Goal: Communication & Community: Answer question/provide support

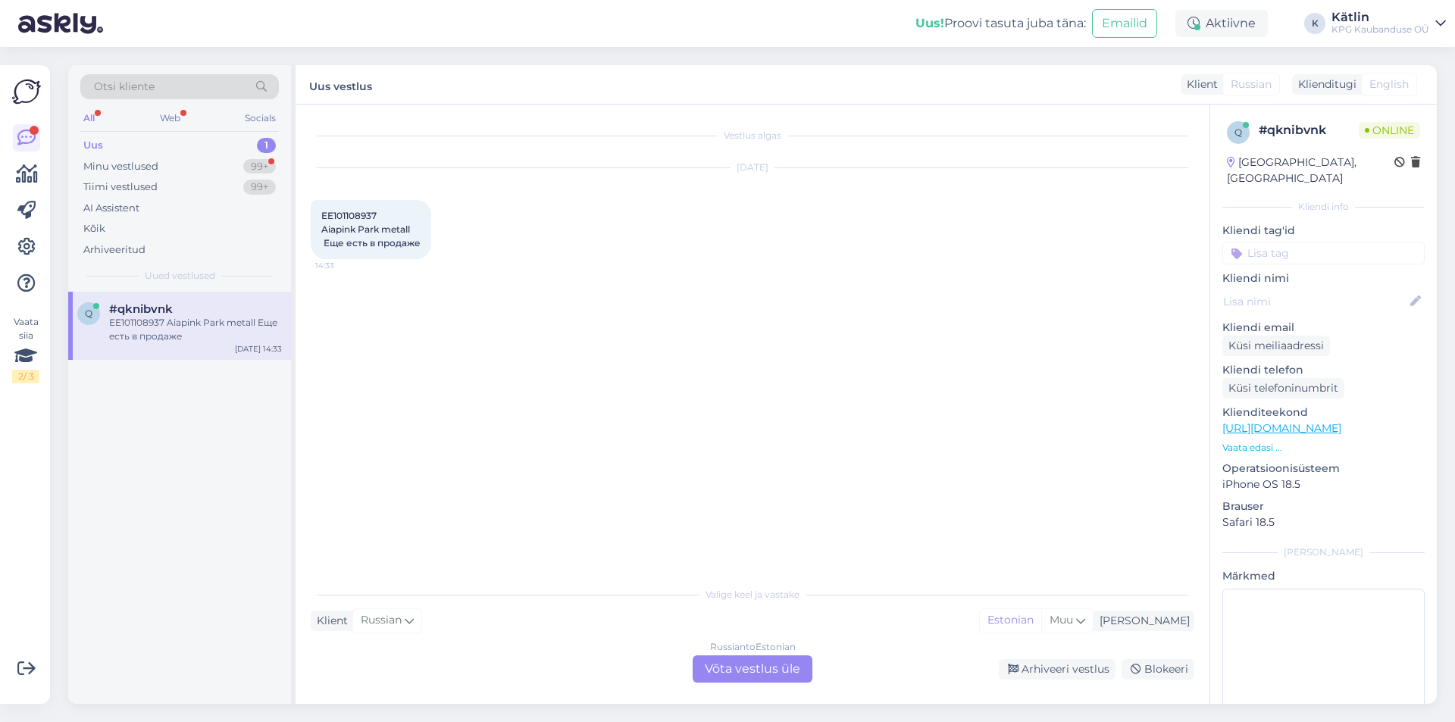
click at [734, 672] on div "Russian to Estonian Võta vestlus üle" at bounding box center [753, 669] width 120 height 27
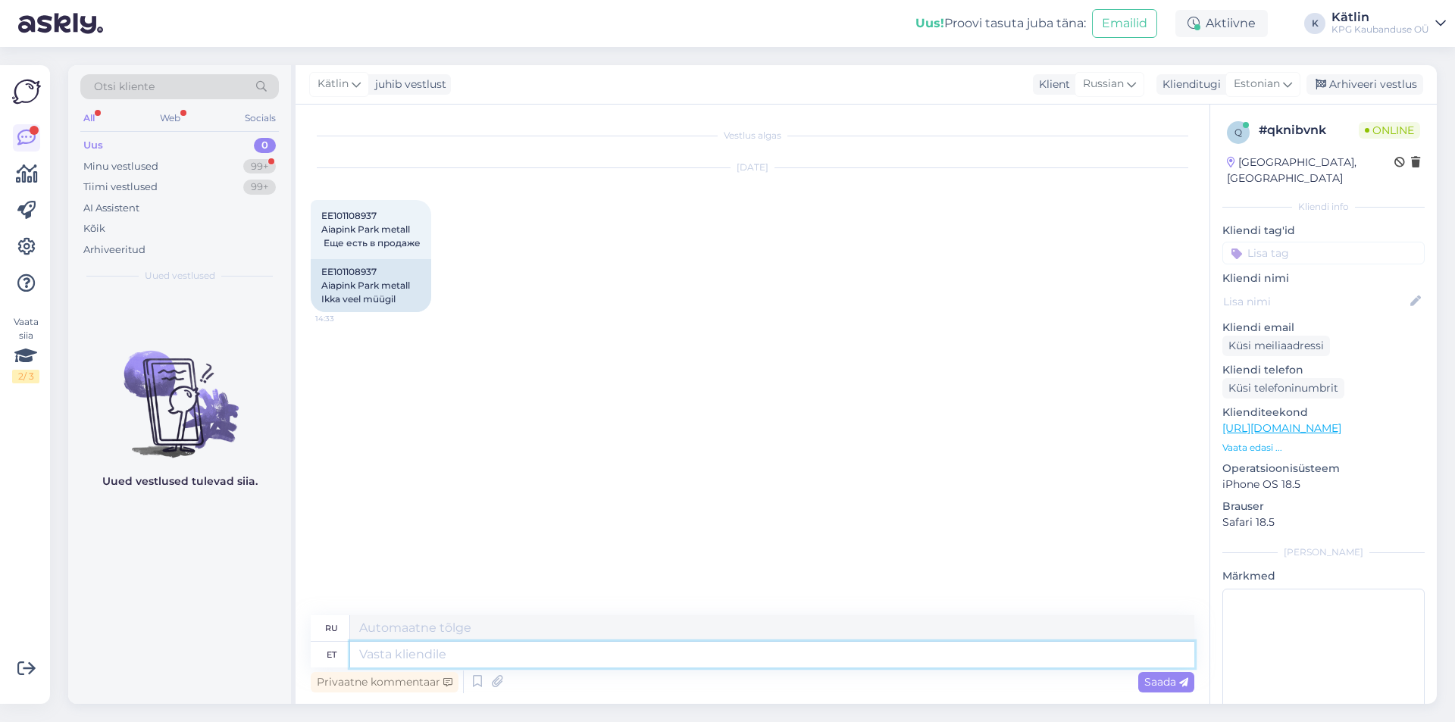
click at [617, 655] on textarea at bounding box center [772, 655] width 844 height 26
type textarea "Tere!"
type textarea "Привет!"
click at [1342, 421] on link "[URL][DOMAIN_NAME]" at bounding box center [1282, 428] width 119 height 14
click at [434, 652] on textarea "Tere!" at bounding box center [772, 655] width 844 height 26
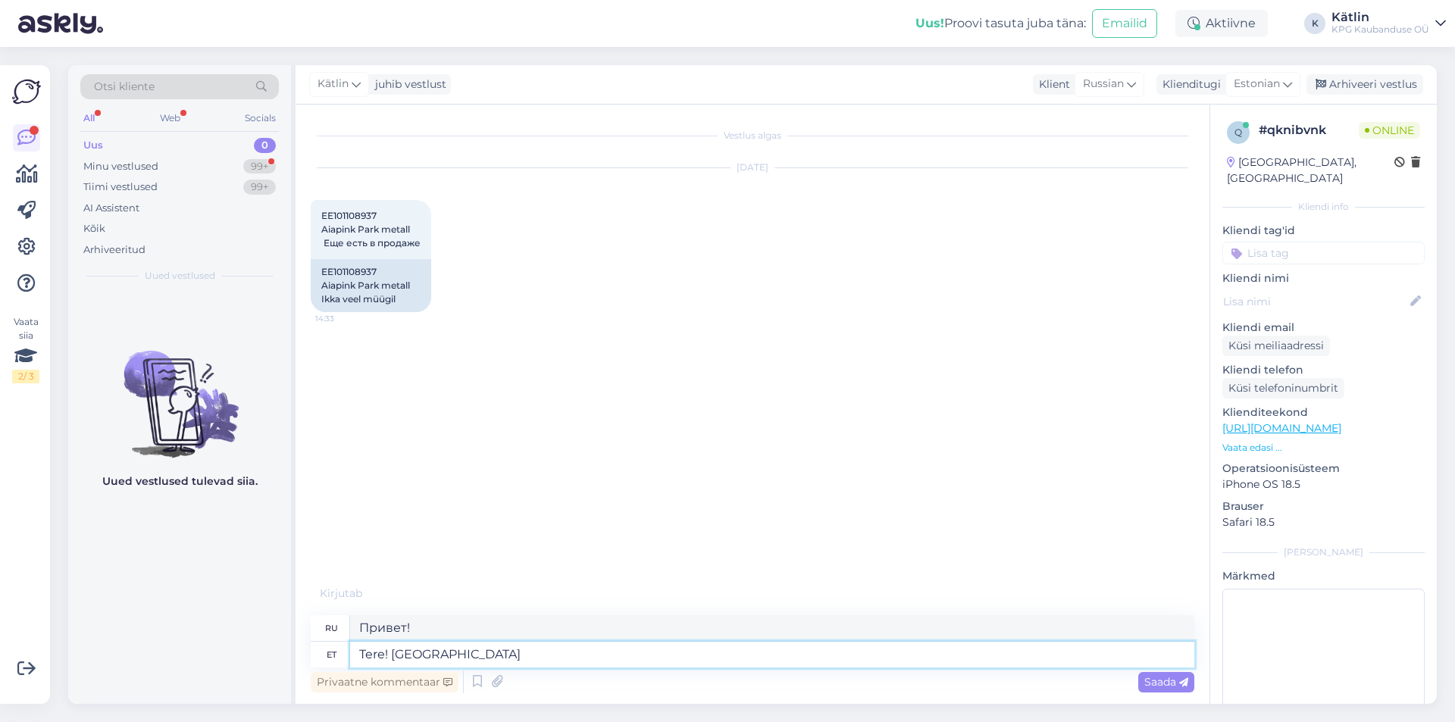
type textarea "Tere! [GEOGRAPHIC_DATA]"
type textarea "Привет! Доступно"
type textarea "Tere! Saadaval [PERSON_NAME] v"
type textarea "Привет! Доступно в некоторых"
type textarea "Tere! Saadaval [PERSON_NAME]"
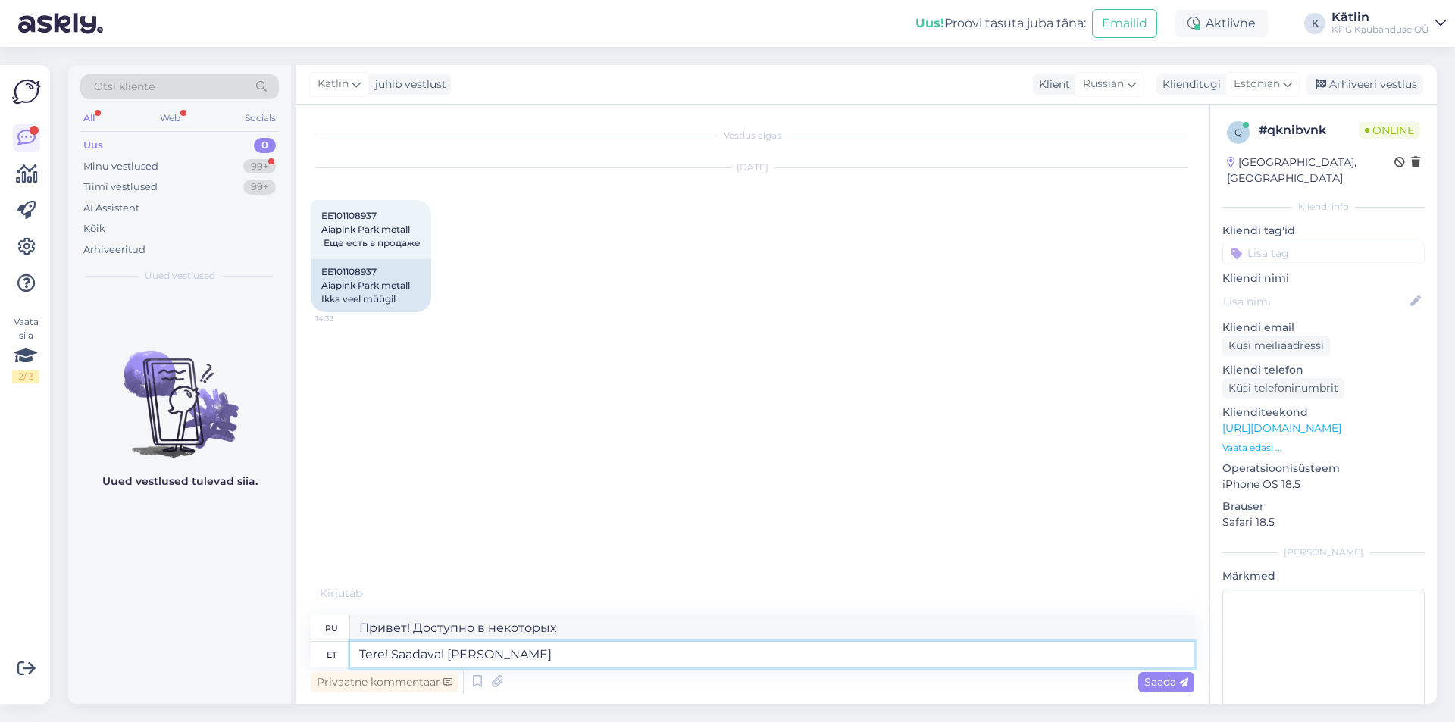
type textarea "Привет! Доступно в некоторых очень"
type textarea "Tere! Saadaval [PERSON_NAME] üksikus kau"
type textarea "Здравствуйте! Доступно очень мало."
type textarea "Tere! Saadaval [PERSON_NAME] üksikus kaupluses."
type textarea "Здравствуйте! Доступно лишь в немногих магазинах."
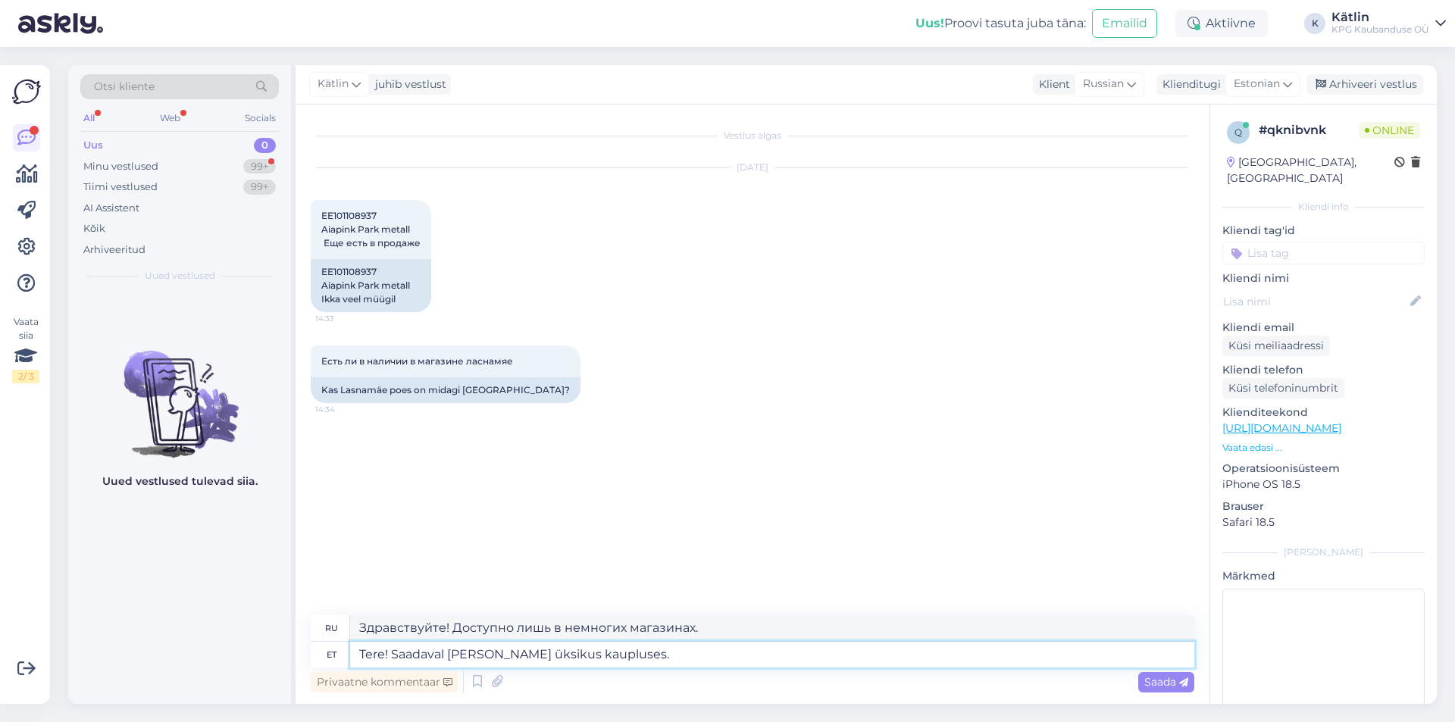
drag, startPoint x: 653, startPoint y: 661, endPoint x: 390, endPoint y: 661, distance: 263.8
click at [390, 661] on textarea "Tere! Saadaval [PERSON_NAME] üksikus kaupluses." at bounding box center [772, 655] width 844 height 26
type textarea "Tere!"
type textarea "Привет!"
type textarea "Tere! [GEOGRAPHIC_DATA] e"
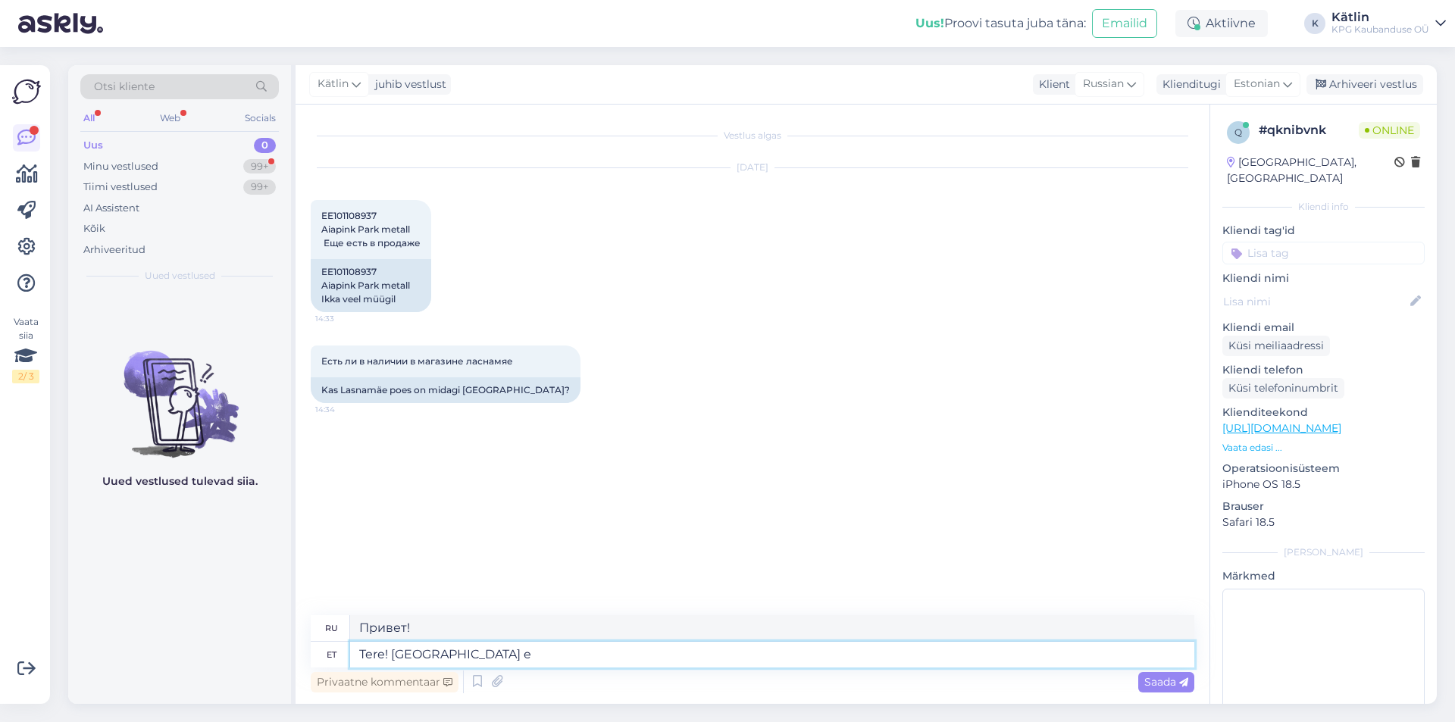
type textarea "Привет! [GEOGRAPHIC_DATA]"
type textarea "Tere! Lasnamäel ei ol"
type textarea "Здравствуйте! Нет, [GEOGRAPHIC_DATA]."
type textarea "Tere! Lasnamäel ei ole,"
type textarea "Привет! [GEOGRAPHIC_DATA] — нет,"
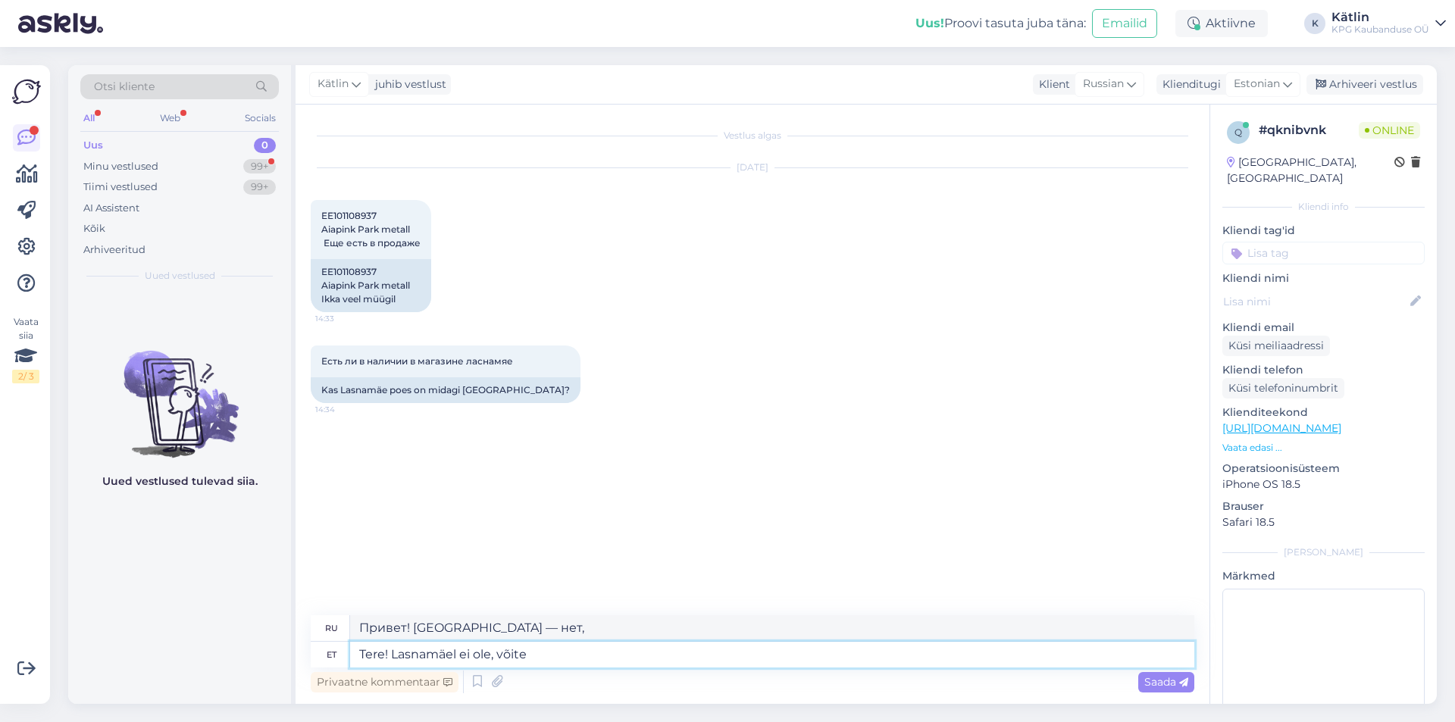
type textarea "Tere! Lasnamäel ei ole, võite u"
type textarea "Привет! В Ласнамяэ его нет, можешь"
type textarea "Tere! Lasnamäel ei ole, võite uurida,"
type textarea "Здравствуйте! В Ласнамяэ его нет, можете проверить."
type textarea "Tere! Lasnamäel ei ole, võite uurida, ehk o"
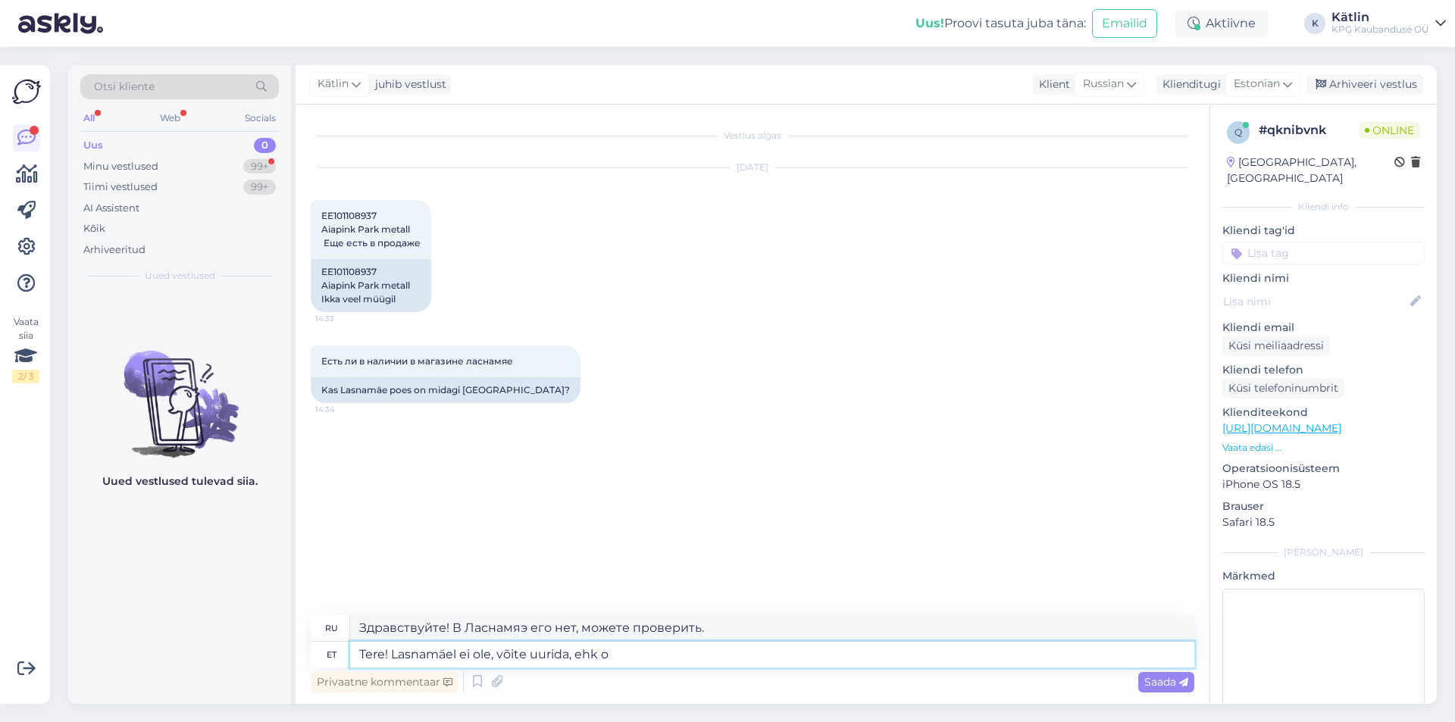
type textarea "Здравствуйте! В Ласнамяэ его нет, можете проверить, может быть."
type textarea "Tere! Lasnamäel ei ole, võite uurida, ehk on R"
type textarea "Здравствуйте! В Ласнамяэ его нет, можете проверить, может быть, есть."
type textarea "Tere! Lasnamäel ei ole, võite uurida, ehk on Raudalus"
type textarea "Привет! Это не в Ласнамяэ, можешь проверить, может быть, в Раудалусе."
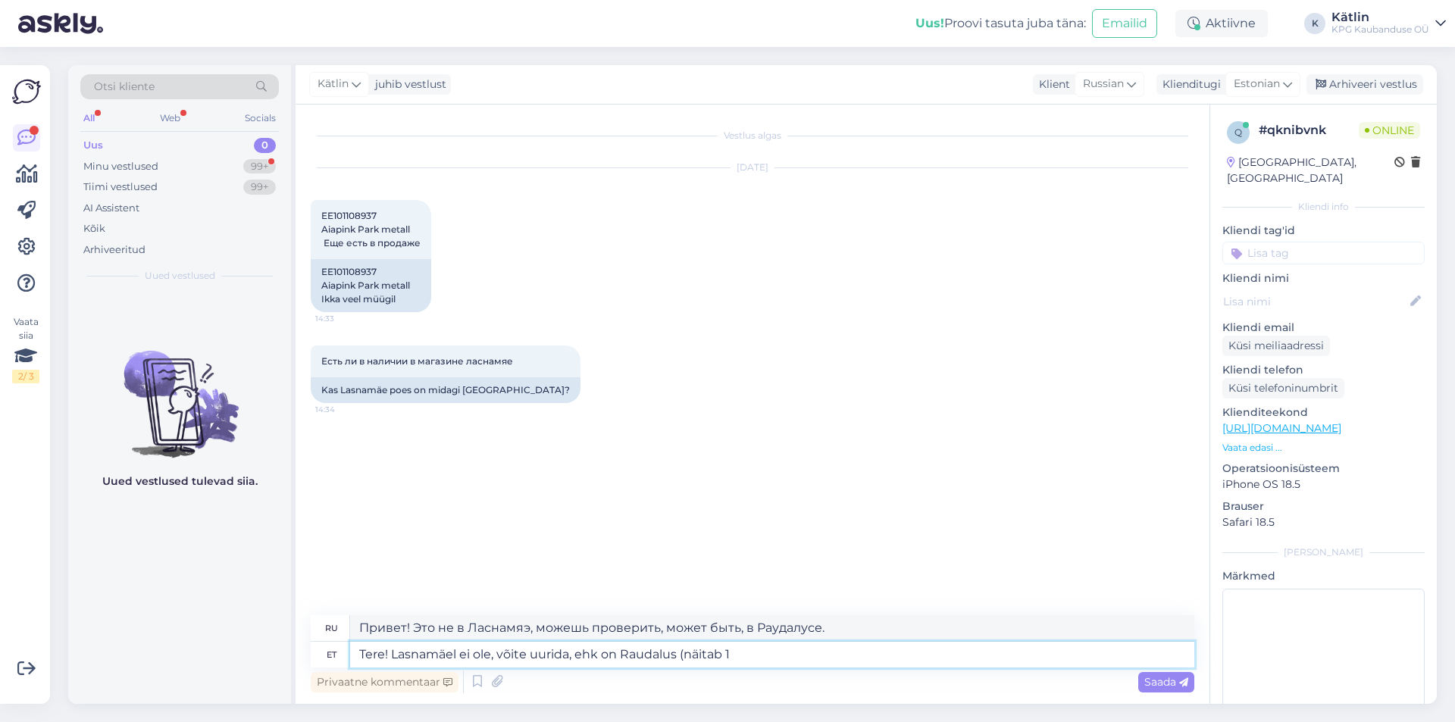
type textarea "Tere! Lasnamäel ei ole, võite uurida, ehk on Raudalus (näitab 1"
type textarea "Привет! Это не в Ласнамяэ, можешь проверить, может быть, это в Раудалусе (показ…"
type textarea "Tere! Lasnamäel ei ole, võite uurida, ehk on Raudalus (näitab 1 tk"
type textarea "Привет! Это не в [GEOGRAPHIC_DATA], можешь проверить, может быть, в Раудалусе (…"
type textarea "Tere! Lasnamäel ei ole, võite uurida, ehk on Raudalus (näitab 1 tk),"
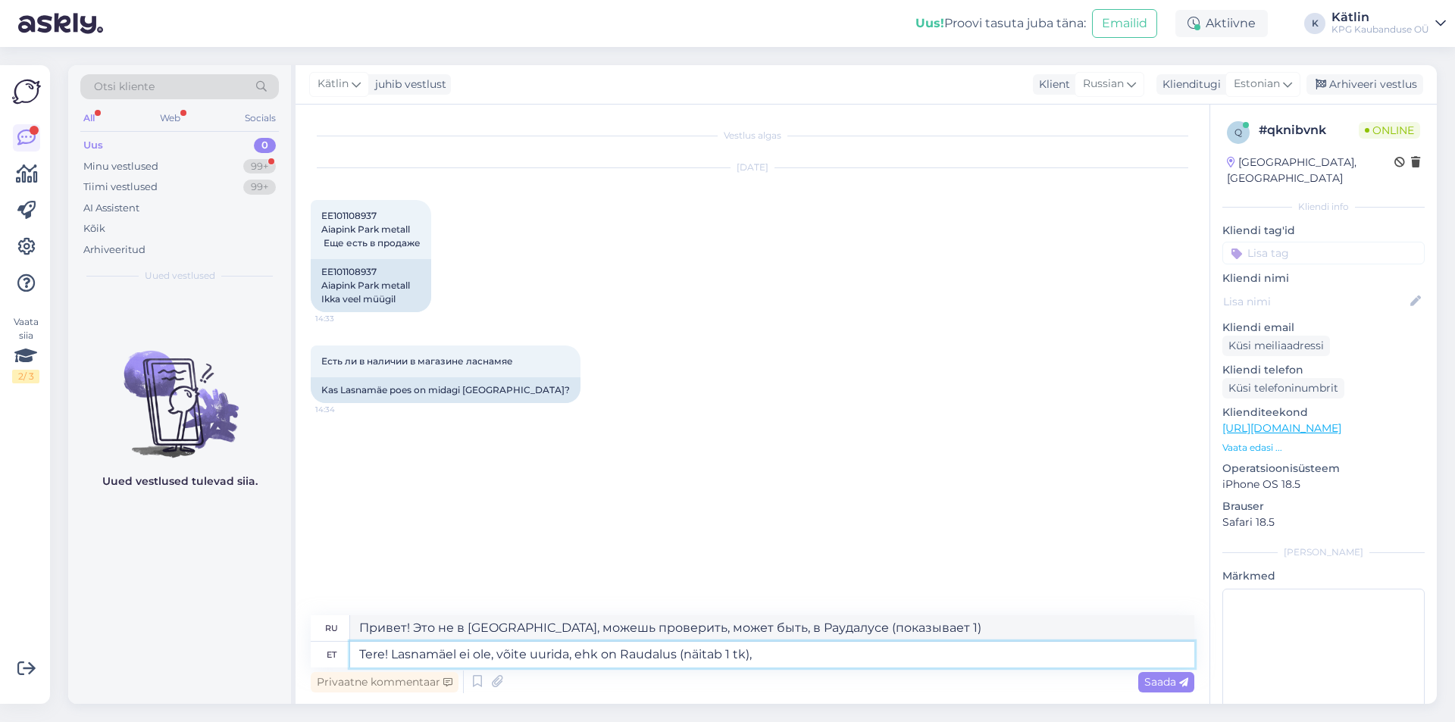
type textarea "Здравствуйте! В Ласнамяэ его нет, можете проверить, может быть, в Раудалусе (по…"
type textarea "Tere! Lasnamäel ei ole, võite uurida, ehk on Raudalus (näitab 1 tk), Raudalu"
type textarea "Здравствуйте! Это не в [GEOGRAPHIC_DATA], можете проверить, может быть, это в Р…"
type textarea "Tere! Lasnamäel ei ole, võite uurida, ehk on Raudalus (näitab 1 tk), Raudalu nu…"
type textarea "Здравствуйте! Это не в [GEOGRAPHIC_DATA], можете проверить, возможно, это в Рау…"
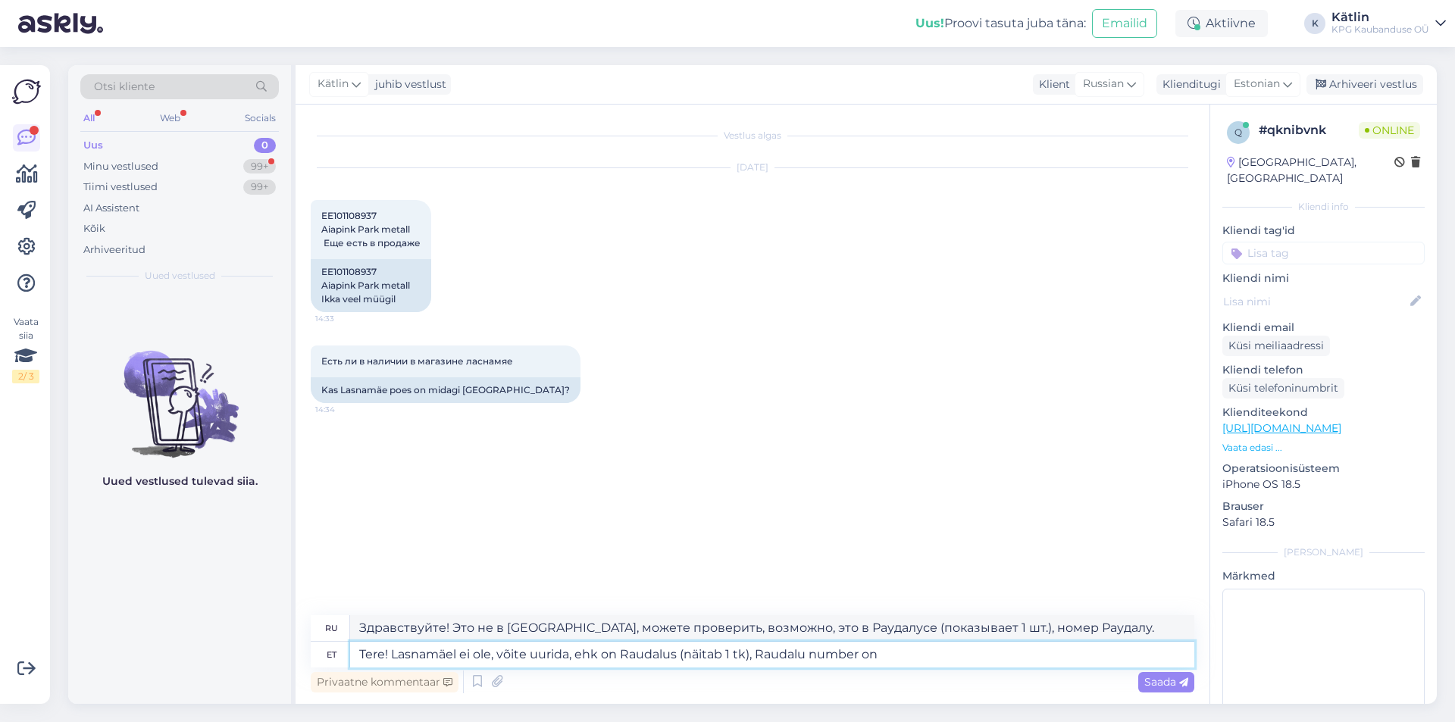
type textarea "Tere! Lasnamäel ei ole, võite uurida, ehk on Raudalus (näitab 1 tk), Raudalu nu…"
type textarea "Здравствуйте! Это не в [GEOGRAPHIC_DATA], можете проверить, возможно, это в Рау…"
paste textarea "5552 0567"
type textarea "Tere! Lasnamäel ei ole, võite uurida, ehk on Raudalus (näitab 1 tk), Raudalu nu…"
type textarea "Здравствуйте! Это не в [GEOGRAPHIC_DATA], можете проверить, возможно, это в Рау…"
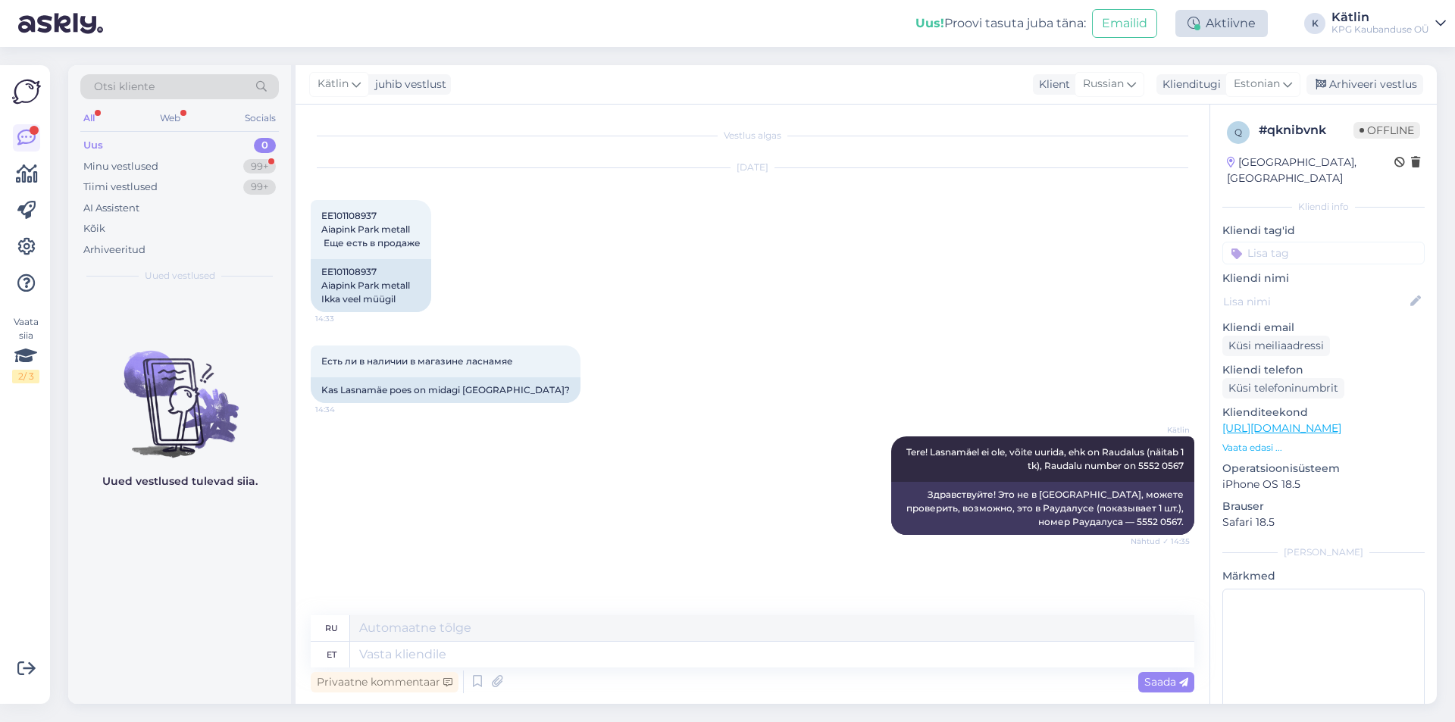
click at [1198, 25] on div at bounding box center [1198, 27] width 6 height 6
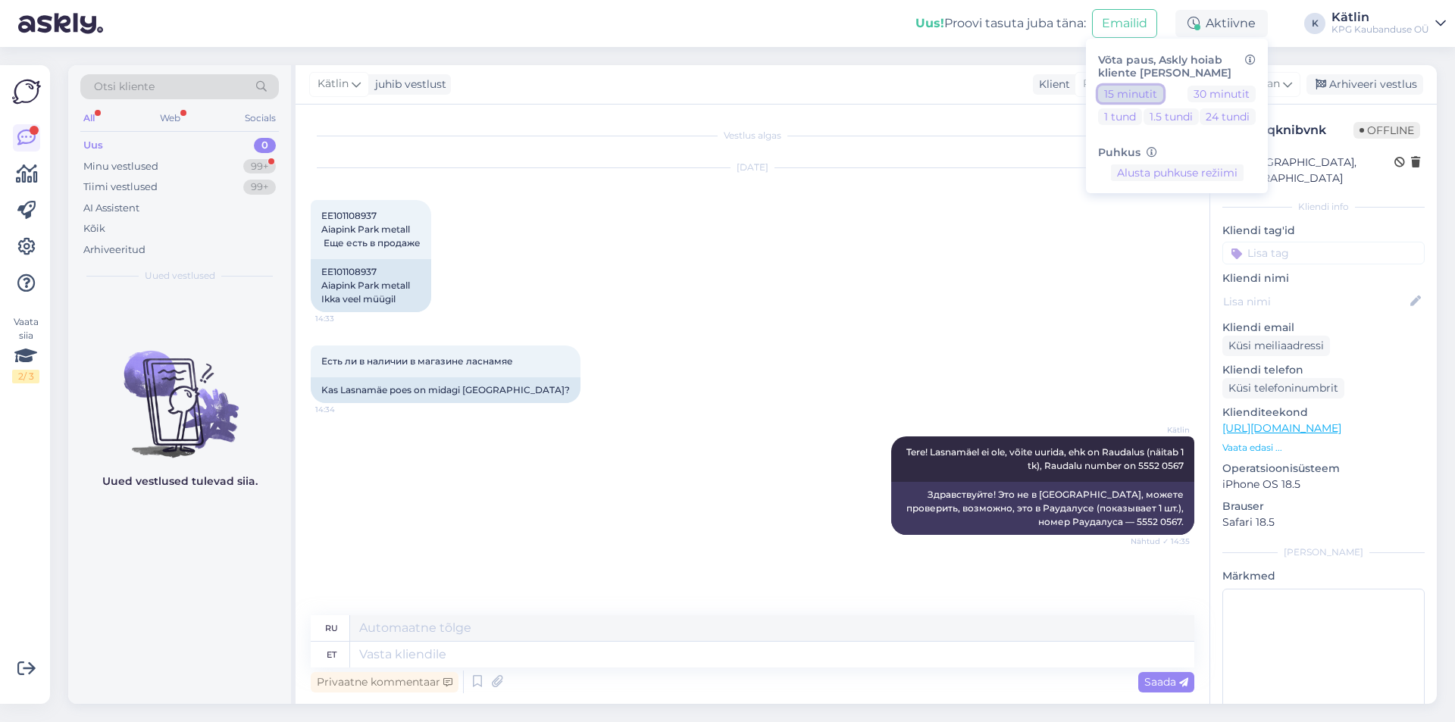
click at [1131, 98] on button "15 minutit" at bounding box center [1130, 94] width 65 height 17
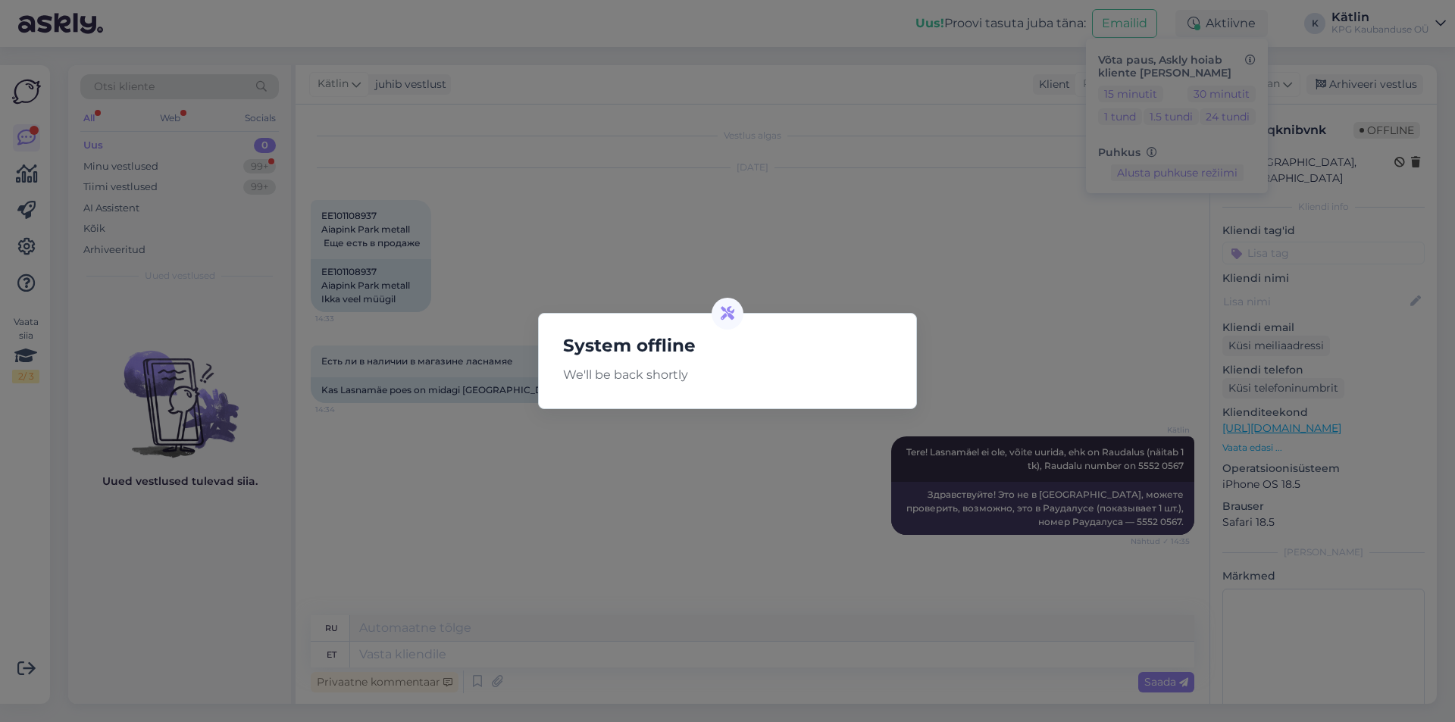
click at [615, 235] on div "System offline We'll be back shortly" at bounding box center [727, 361] width 1455 height 722
click at [763, 33] on div "System offline We'll be back shortly" at bounding box center [727, 361] width 1455 height 722
